Goal: Check status: Check status

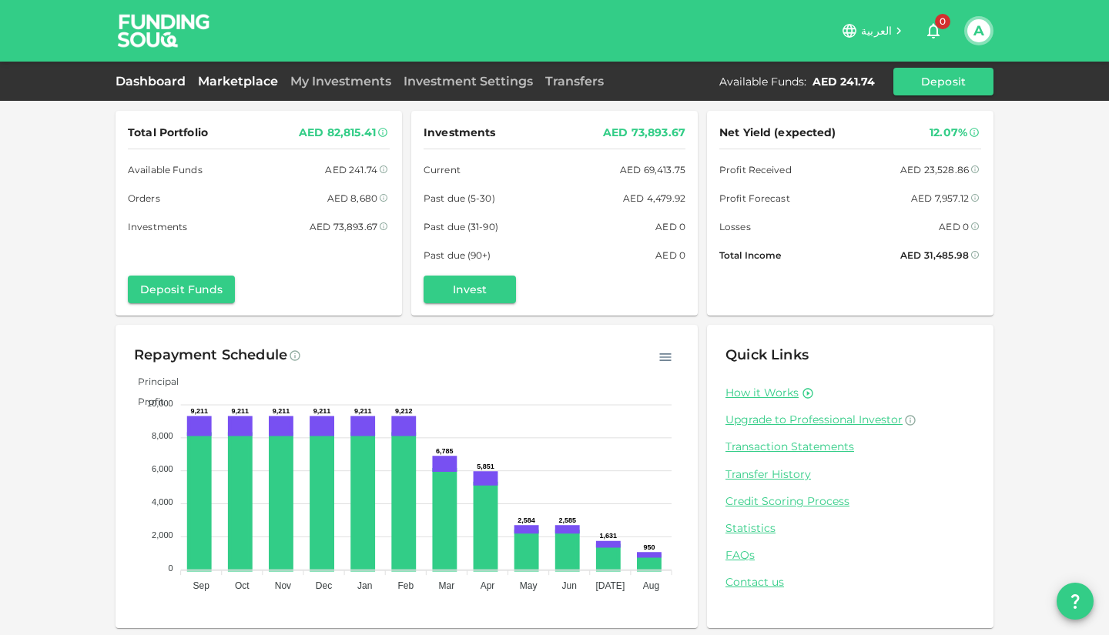
click at [223, 84] on link "Marketplace" at bounding box center [238, 81] width 92 height 15
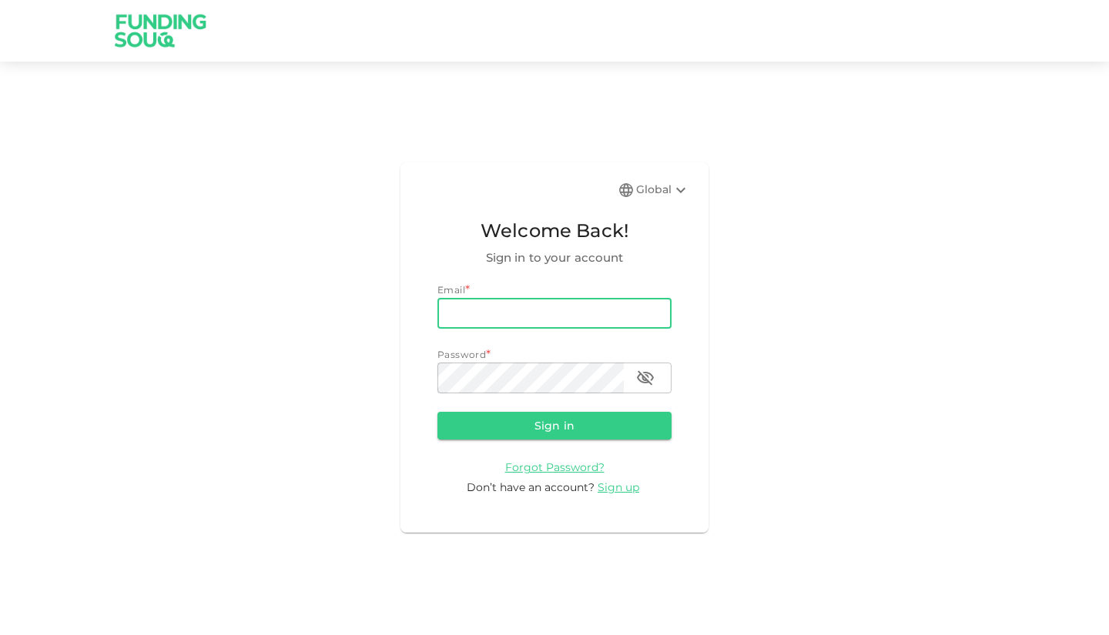
click at [478, 320] on input "email" at bounding box center [554, 313] width 234 height 31
type input "[EMAIL_ADDRESS][DOMAIN_NAME]"
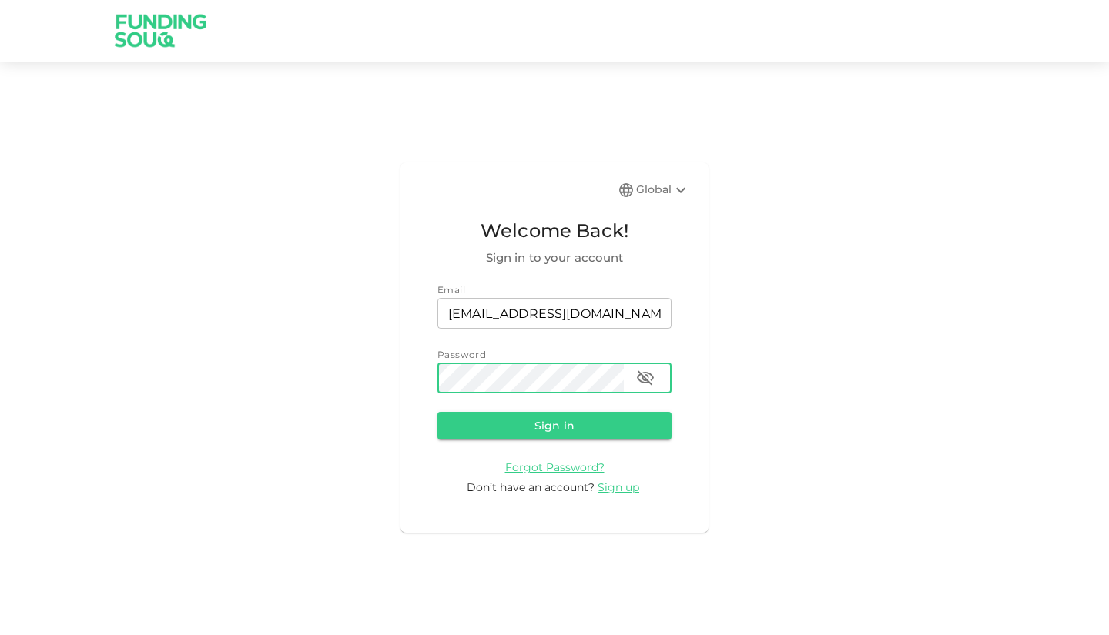
click at [437, 412] on button "Sign in" at bounding box center [554, 426] width 234 height 28
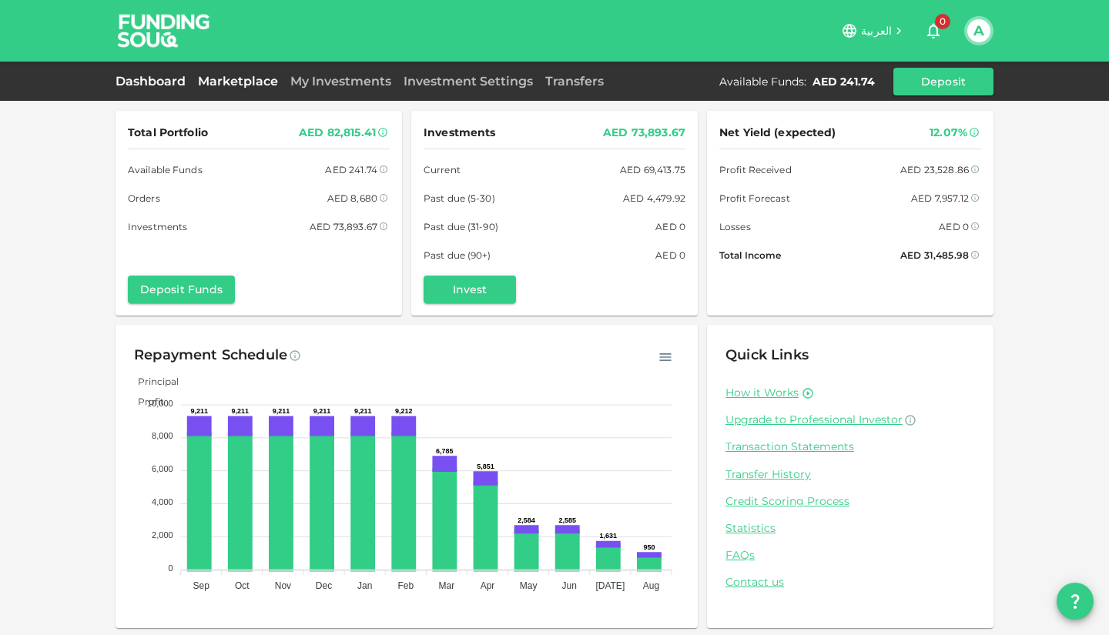
click at [236, 82] on link "Marketplace" at bounding box center [238, 81] width 92 height 15
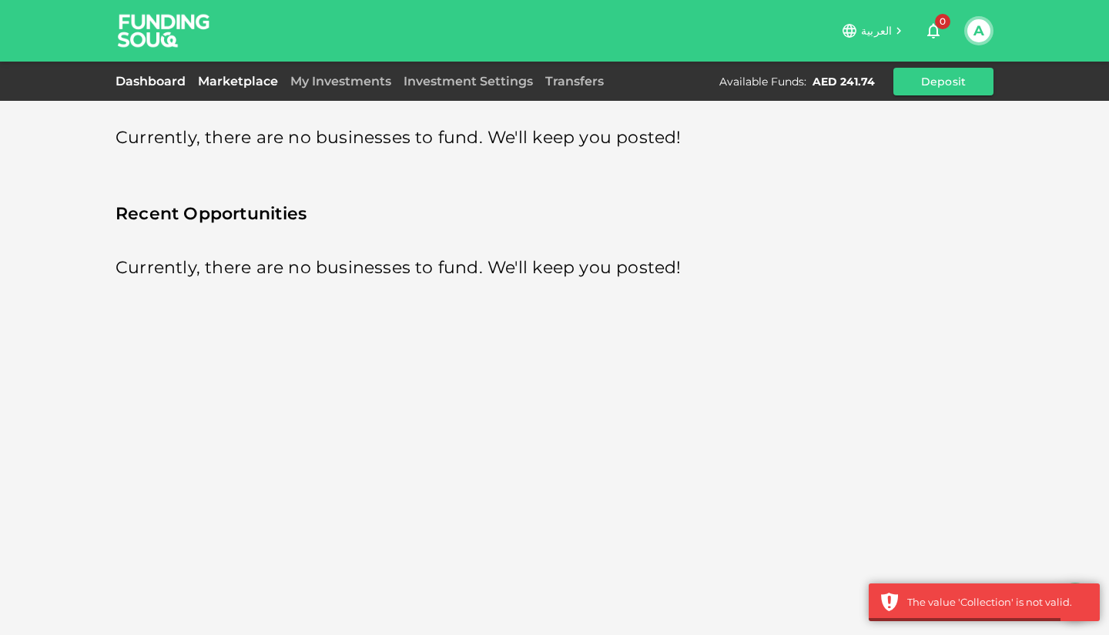
click at [160, 76] on link "Dashboard" at bounding box center [154, 81] width 76 height 15
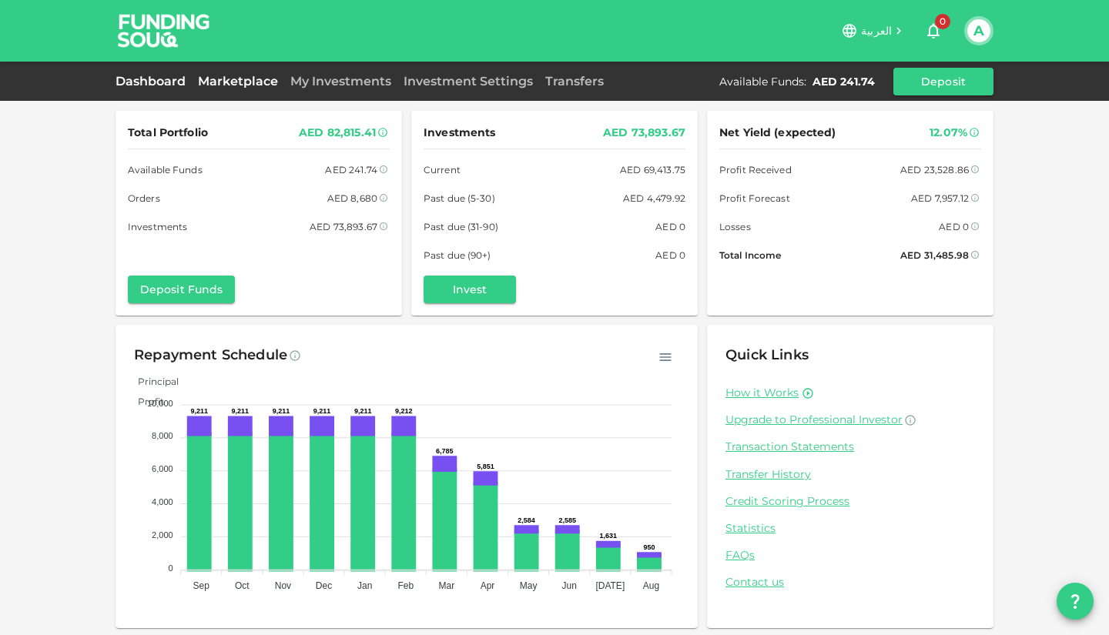
click at [235, 88] on link "Marketplace" at bounding box center [238, 81] width 92 height 15
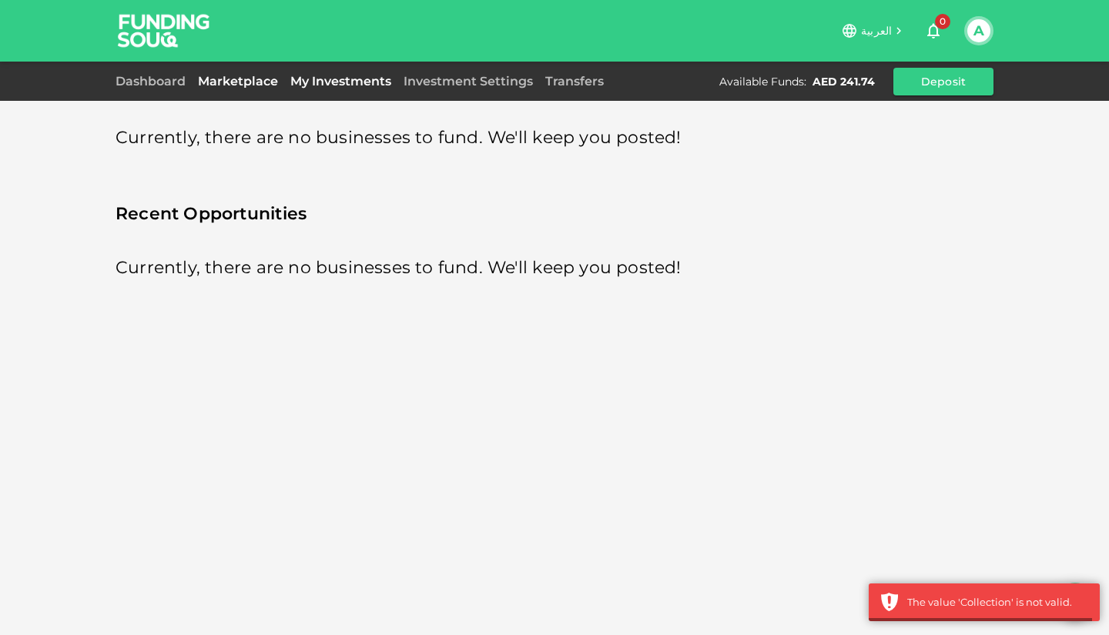
click at [346, 78] on link "My Investments" at bounding box center [340, 81] width 113 height 15
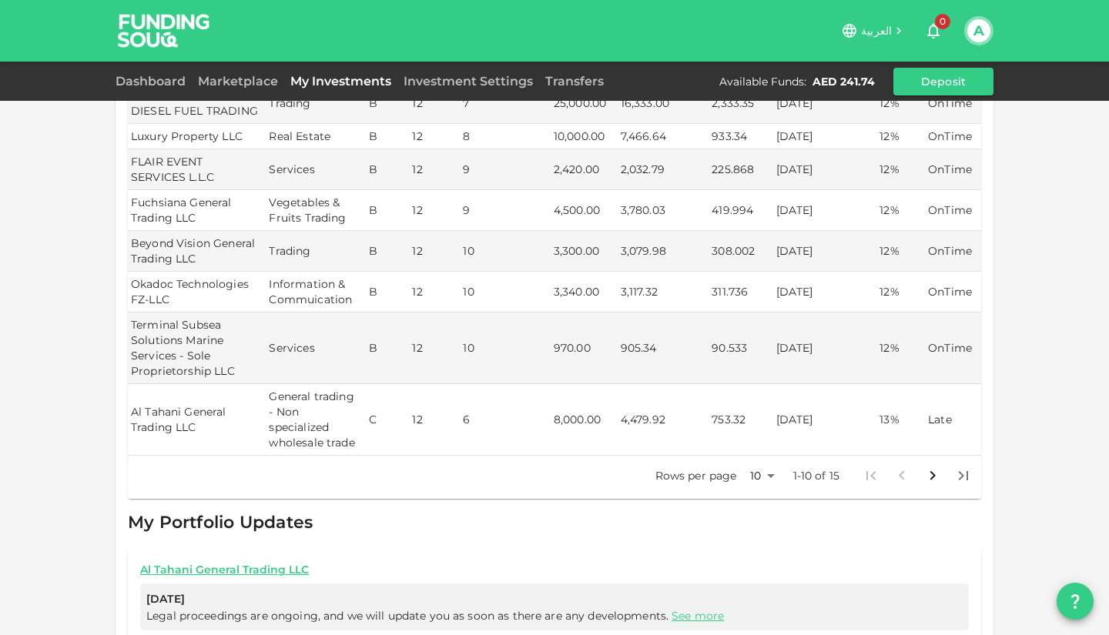
scroll to position [597, 0]
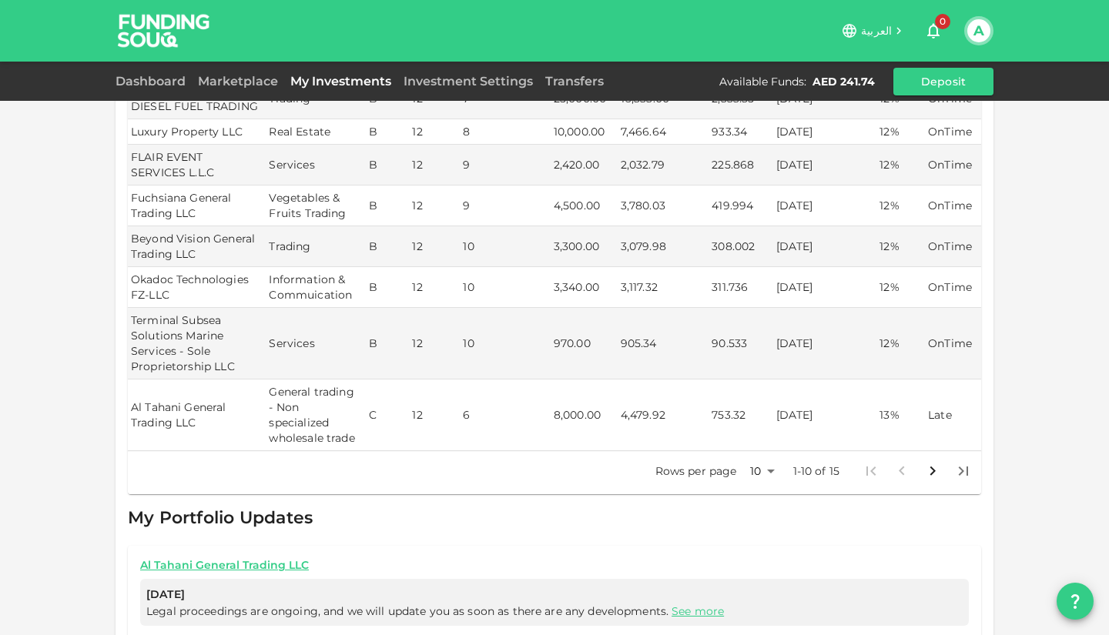
click at [758, 465] on body "العربية 0 A Dashboard Marketplace My Investments Investment Settings Transfers …" at bounding box center [554, 317] width 1109 height 635
click at [752, 519] on li "25" at bounding box center [756, 522] width 46 height 28
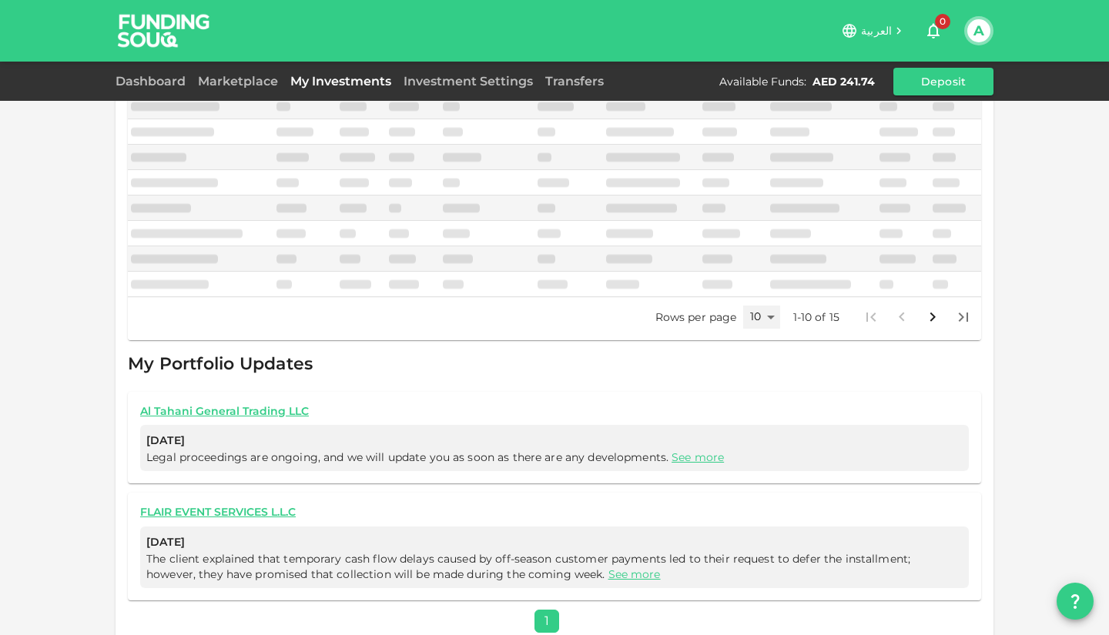
type input "25"
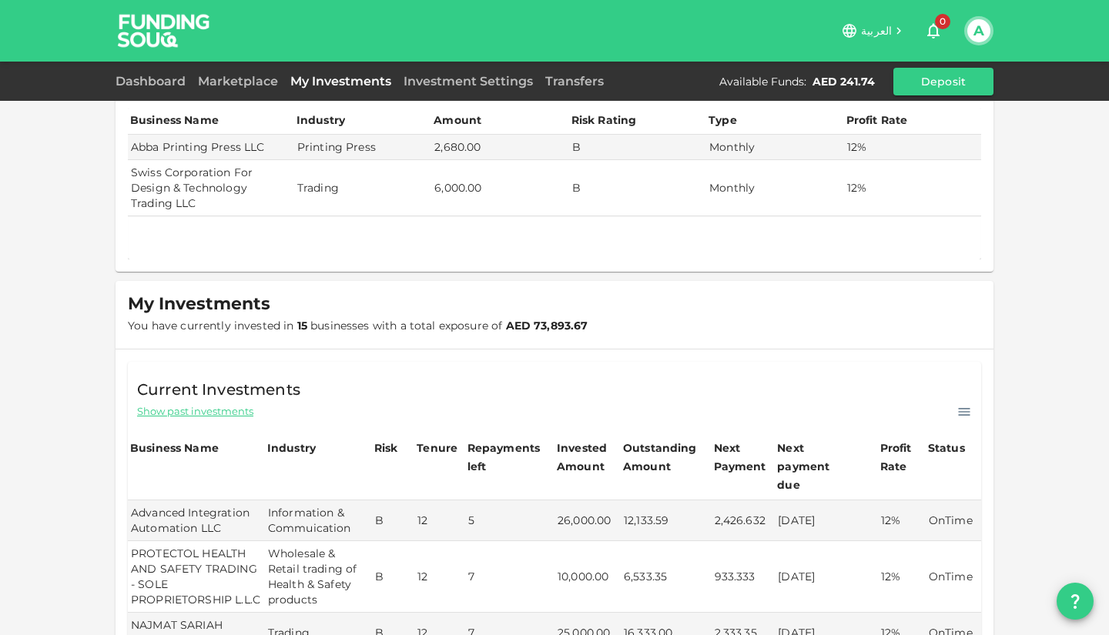
scroll to position [0, 0]
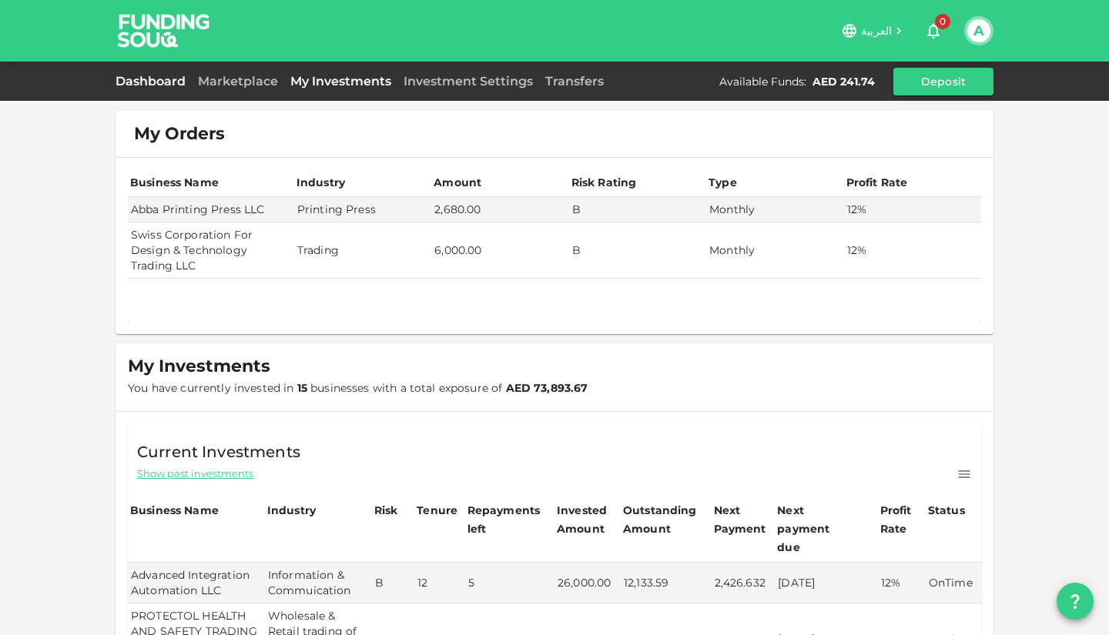
click at [162, 87] on link "Dashboard" at bounding box center [154, 81] width 76 height 15
